Goal: Task Accomplishment & Management: Use online tool/utility

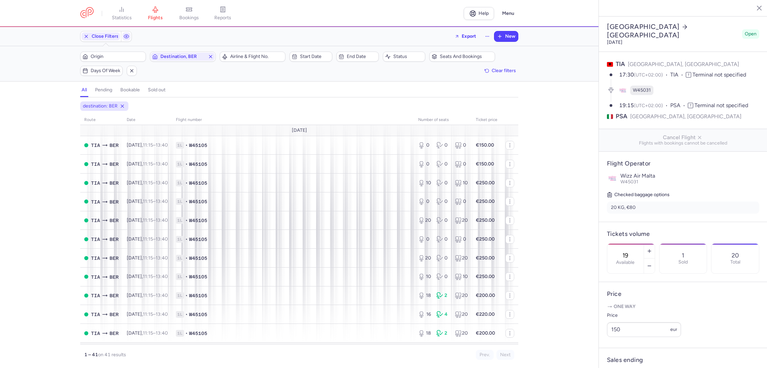
select select "hours"
click at [186, 56] on span "Destination, BER" at bounding box center [182, 56] width 45 height 5
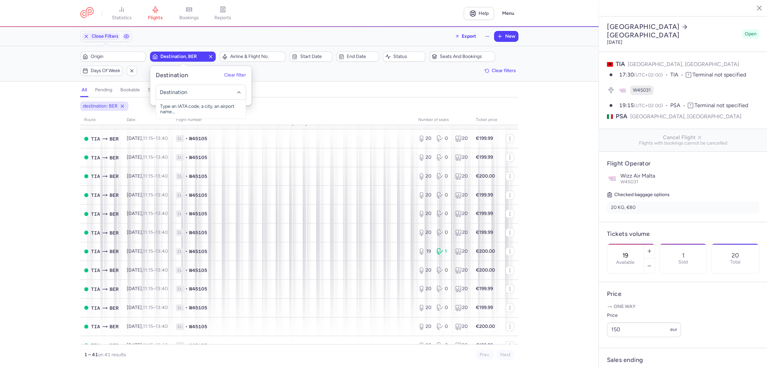
type input "S"
click at [204, 105] on span "[PERSON_NAME], [GEOGRAPHIC_DATA], [GEOGRAPHIC_DATA] PSA" at bounding box center [201, 112] width 90 height 24
type input "PSA"
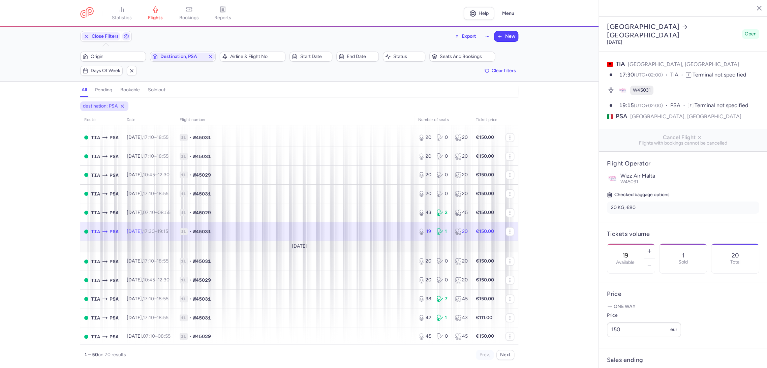
scroll to position [449, 0]
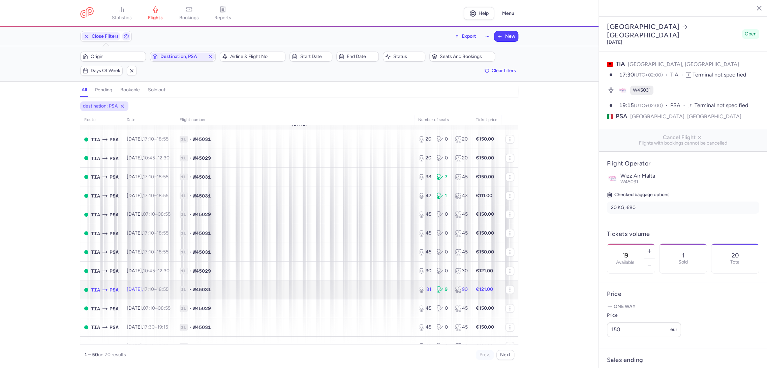
click at [286, 291] on span "1L • W45031" at bounding box center [295, 289] width 231 height 7
drag, startPoint x: 638, startPoint y: 224, endPoint x: 656, endPoint y: 214, distance: 21.0
click at [656, 222] on article "Tickets volume 81 Available 9 Sold 90 Total" at bounding box center [683, 252] width 169 height 60
click at [351, 293] on span "1L • W45031" at bounding box center [295, 289] width 231 height 7
drag, startPoint x: 640, startPoint y: 234, endPoint x: 620, endPoint y: 234, distance: 19.9
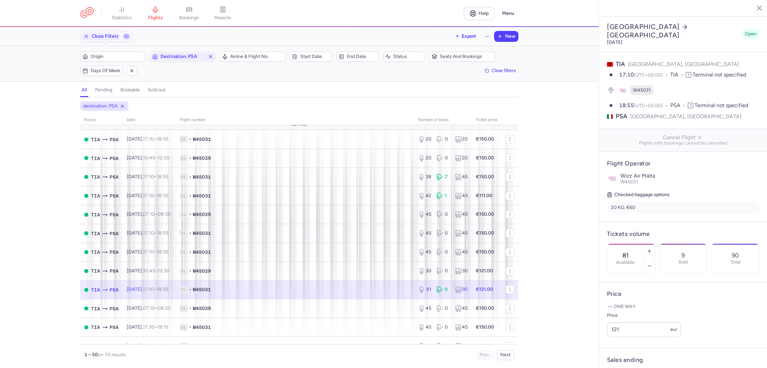
click at [620, 244] on div "81 Available" at bounding box center [626, 259] width 36 height 30
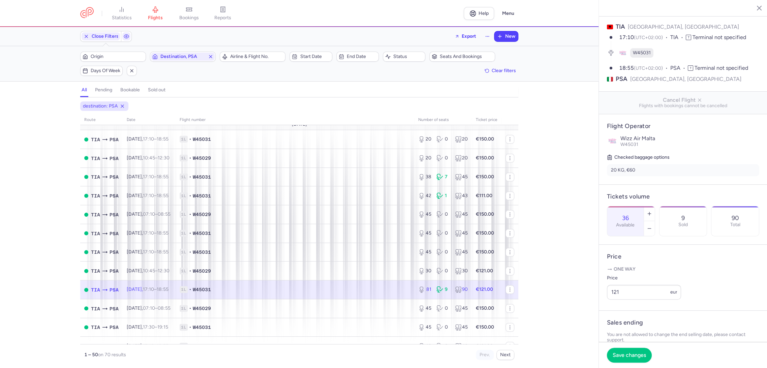
type input "36"
click at [660, 257] on article "Price One way Price 121 eur" at bounding box center [683, 278] width 169 height 66
click at [621, 352] on span "Save changes" at bounding box center [629, 355] width 33 height 6
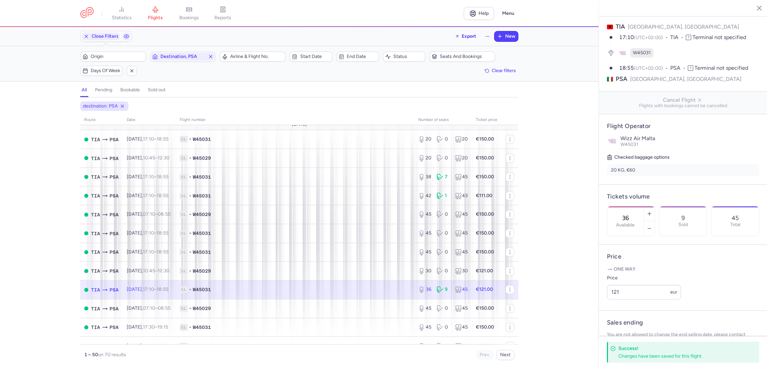
click at [573, 277] on div "destination: PSA route date Flight number number of seats Ticket price [DATE] T…" at bounding box center [299, 234] width 599 height 267
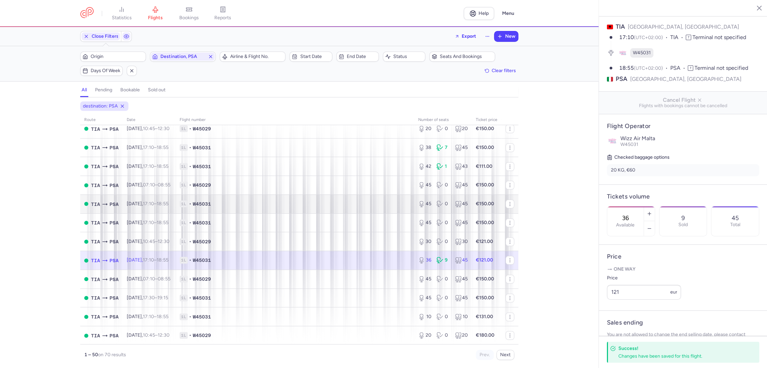
scroll to position [487, 0]
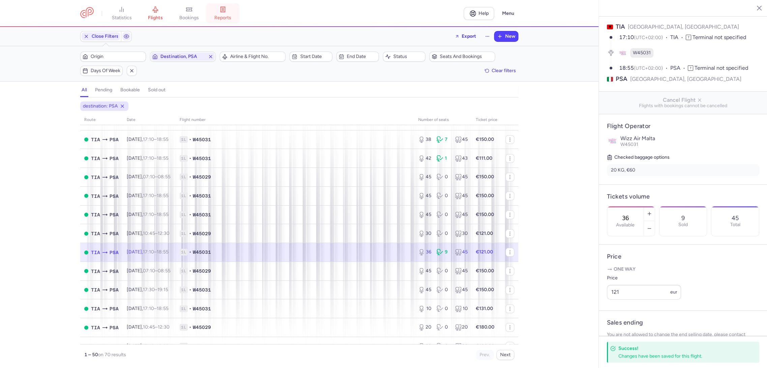
click at [223, 9] on icon at bounding box center [222, 9] width 7 height 7
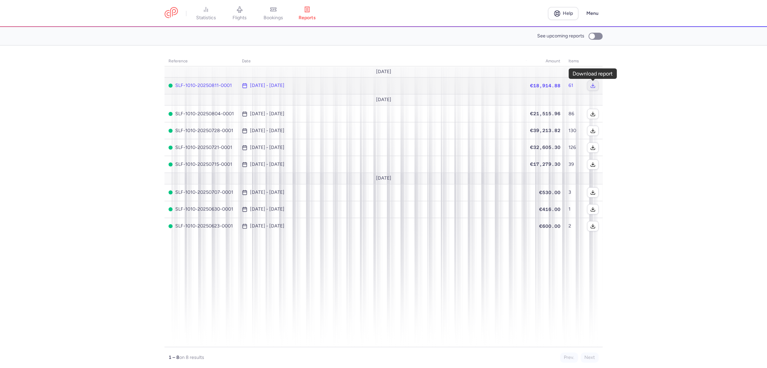
click at [594, 84] on icon "button" at bounding box center [592, 85] width 5 height 5
